Goal: Information Seeking & Learning: Learn about a topic

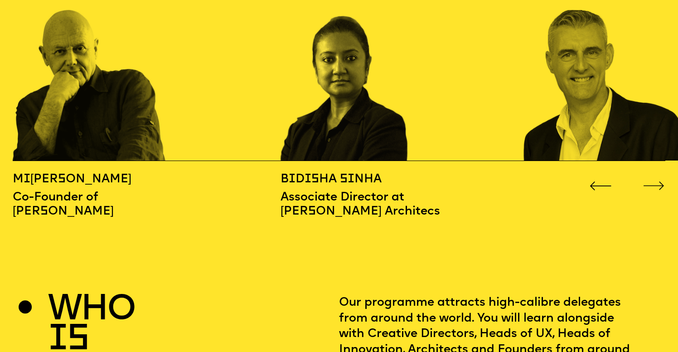
scroll to position [947, 0]
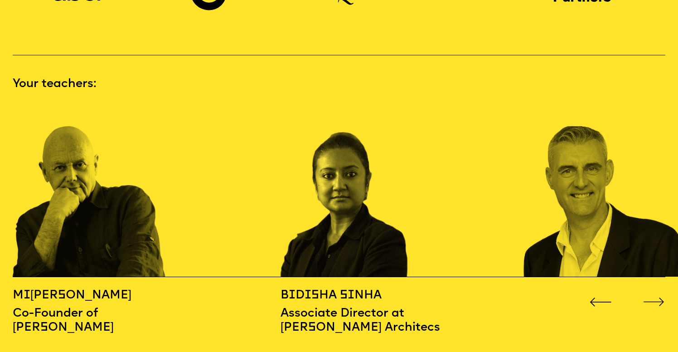
click at [664, 297] on icon "Go to next slide" at bounding box center [654, 301] width 20 height 8
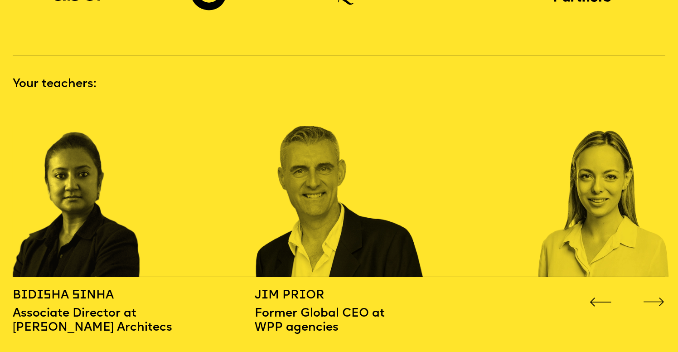
click at [664, 297] on icon "Go to next slide" at bounding box center [654, 301] width 20 height 8
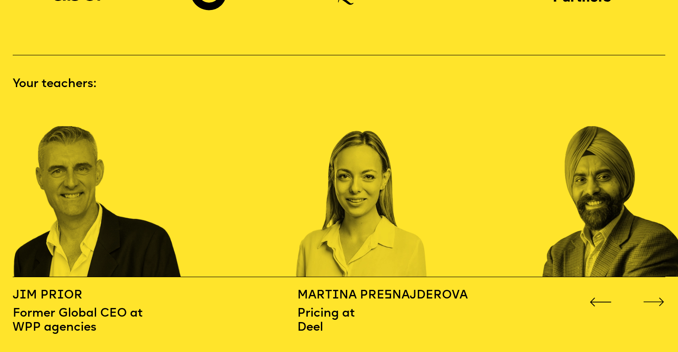
click at [664, 297] on icon "Go to next slide" at bounding box center [654, 301] width 20 height 8
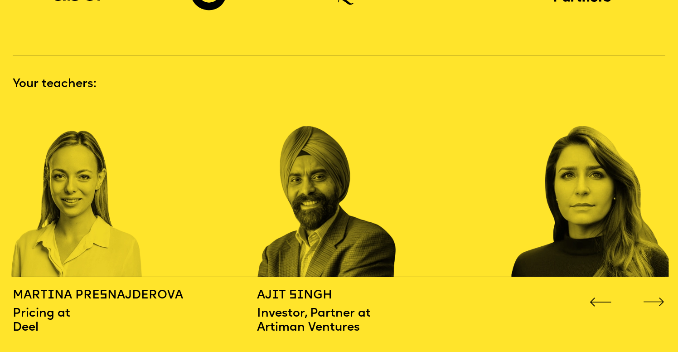
click at [664, 297] on icon "Go to next slide" at bounding box center [654, 301] width 20 height 8
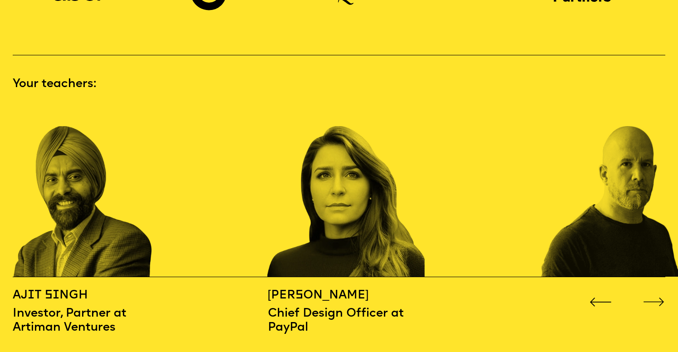
click at [664, 297] on icon "Go to next slide" at bounding box center [654, 301] width 20 height 8
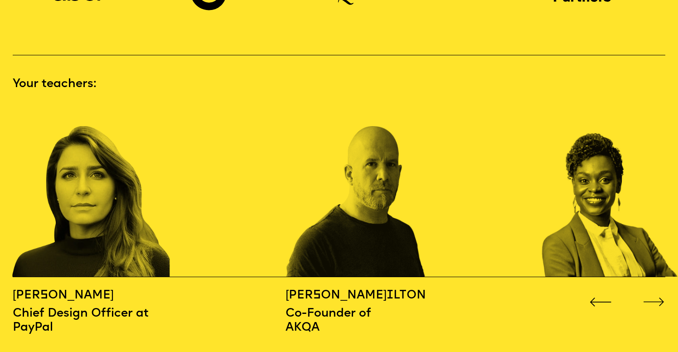
click at [664, 297] on icon "Go to next slide" at bounding box center [654, 301] width 20 height 8
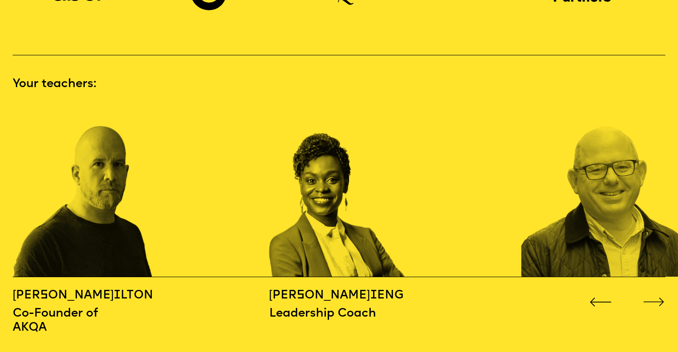
click at [664, 297] on icon "Go to next slide" at bounding box center [654, 301] width 20 height 8
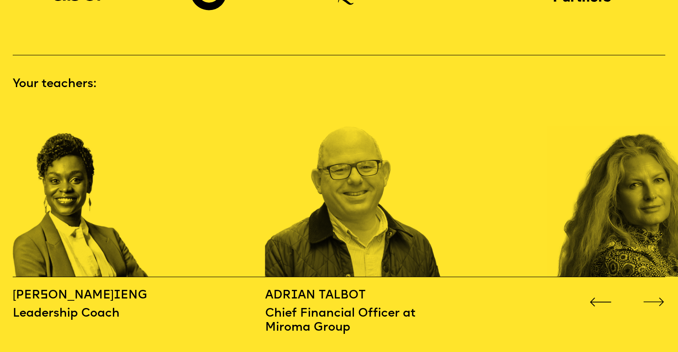
click at [664, 297] on icon "Go to next slide" at bounding box center [654, 301] width 20 height 8
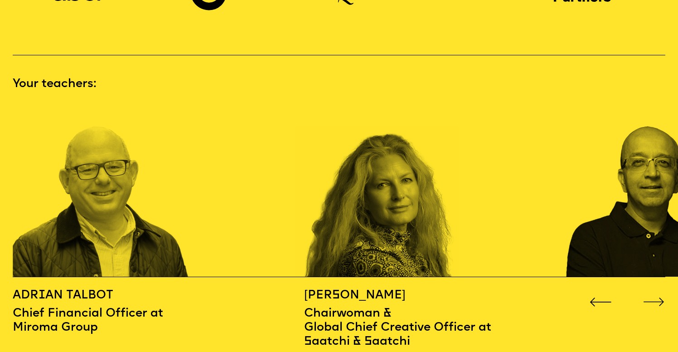
click at [664, 297] on icon "Go to next slide" at bounding box center [654, 301] width 20 height 8
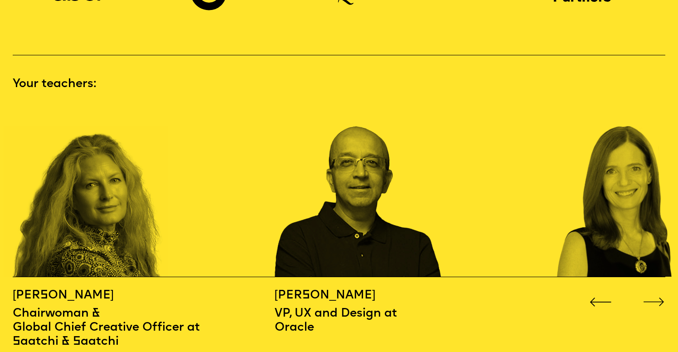
click at [664, 297] on icon "Go to next slide" at bounding box center [654, 301] width 20 height 8
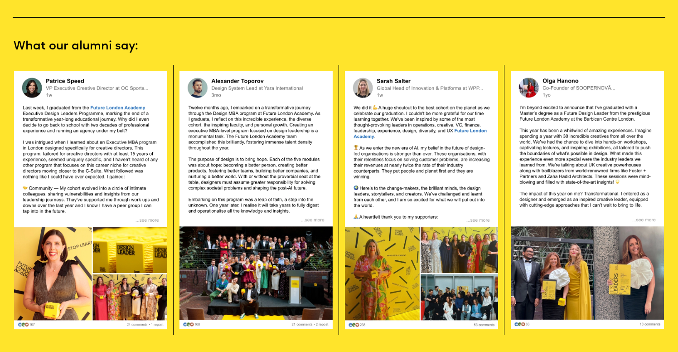
scroll to position [1648, 0]
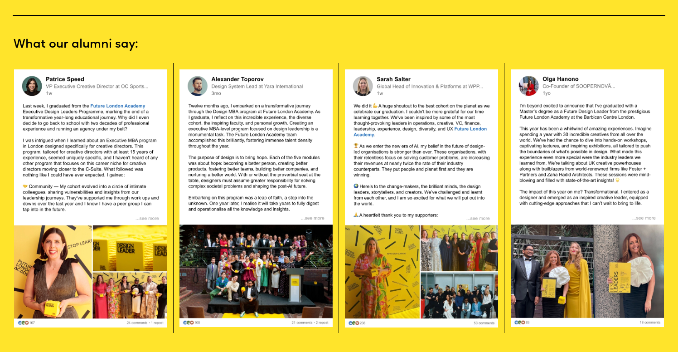
click at [612, 243] on img at bounding box center [587, 198] width 153 height 258
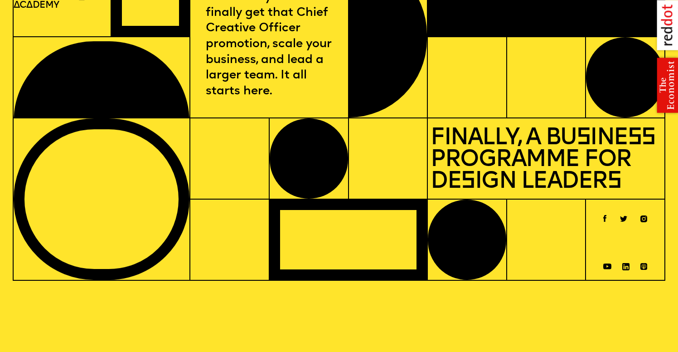
scroll to position [0, 0]
